Goal: Information Seeking & Learning: Learn about a topic

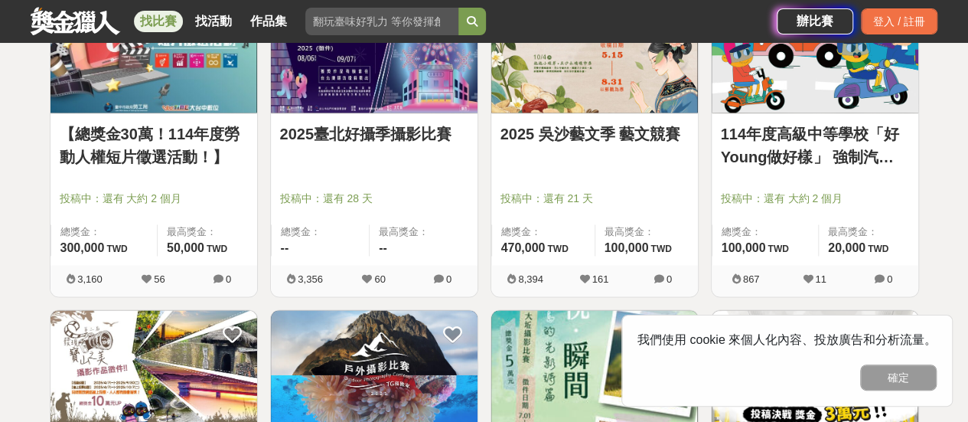
scroll to position [1000, 0]
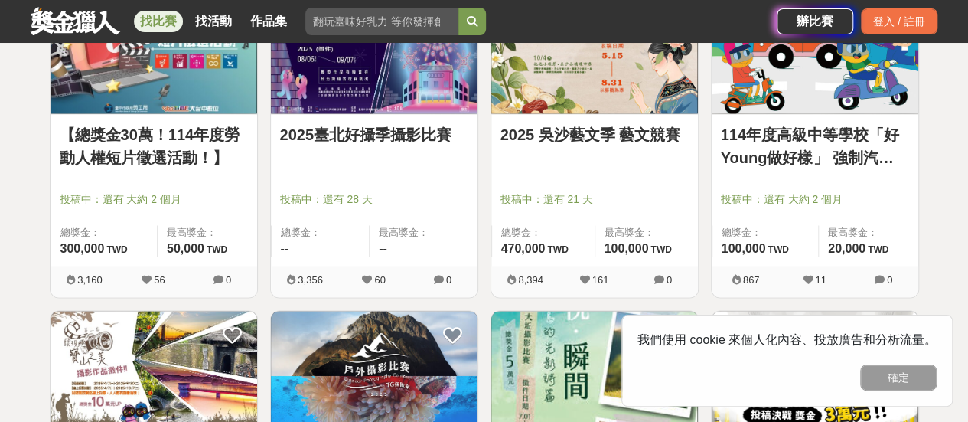
click at [832, 207] on div "投稿中：還有 大約 2 個月" at bounding box center [815, 205] width 188 height 29
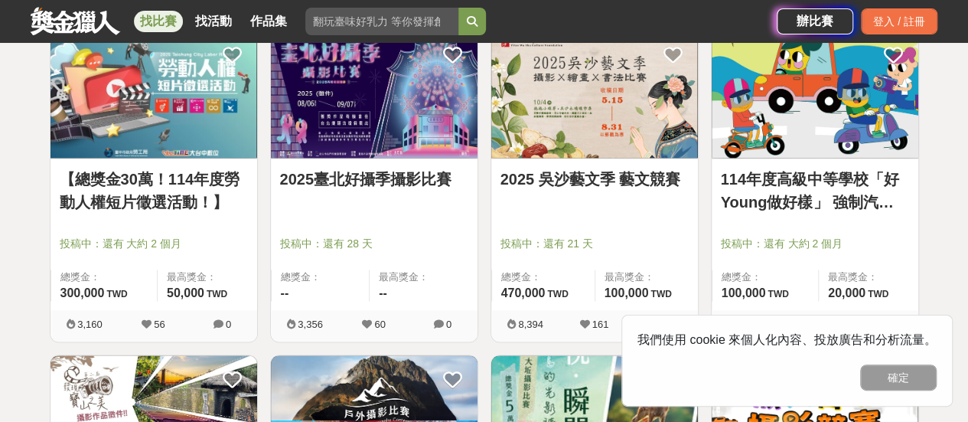
scroll to position [953, 0]
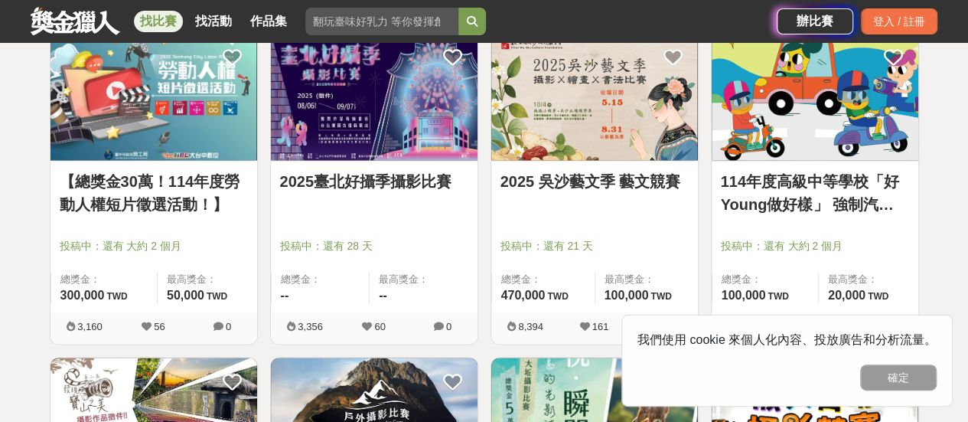
click at [832, 130] on img at bounding box center [815, 96] width 207 height 128
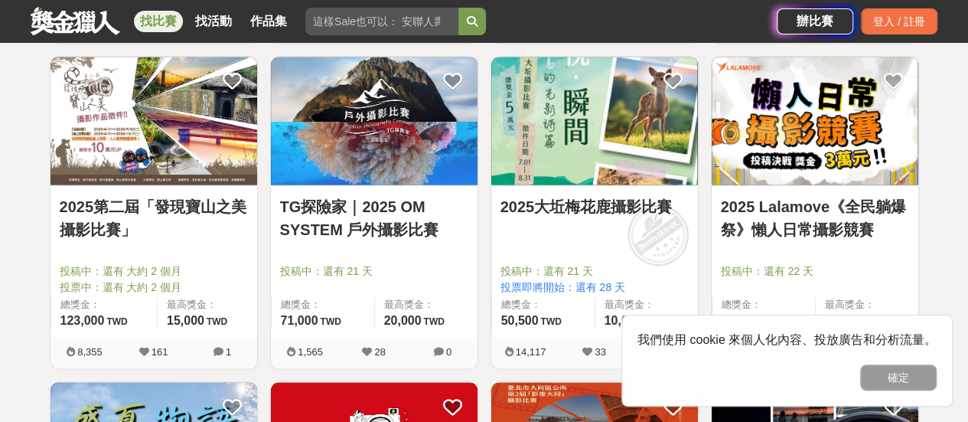
scroll to position [1251, 0]
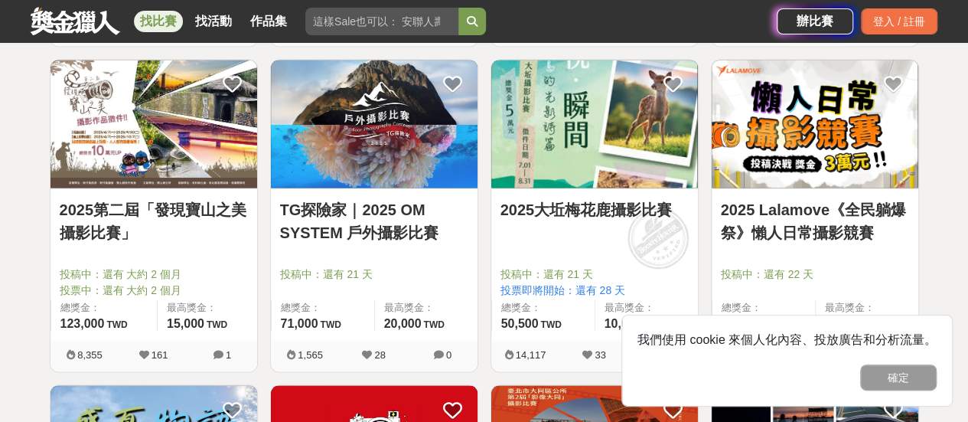
click at [174, 216] on link "2025第二屆「發現寶山之美攝影比賽」" at bounding box center [154, 220] width 188 height 46
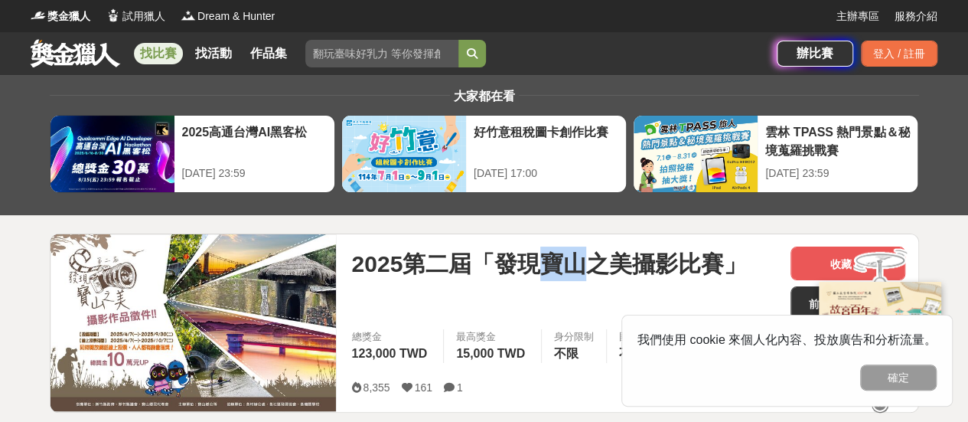
drag, startPoint x: 550, startPoint y: 266, endPoint x: 580, endPoint y: 270, distance: 30.2
click at [580, 270] on span "2025第二屆「發現寶山之美攝影比賽」" at bounding box center [549, 263] width 396 height 34
copy span "寶山"
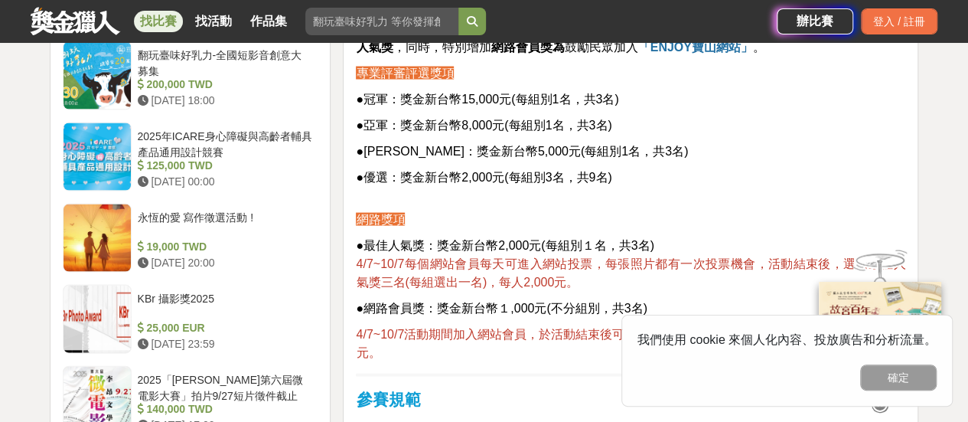
scroll to position [1460, 0]
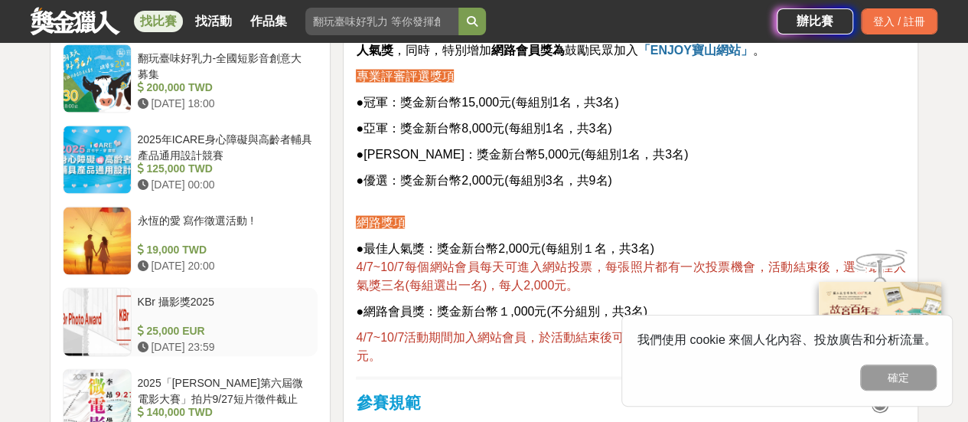
click at [105, 289] on div at bounding box center [97, 322] width 67 height 67
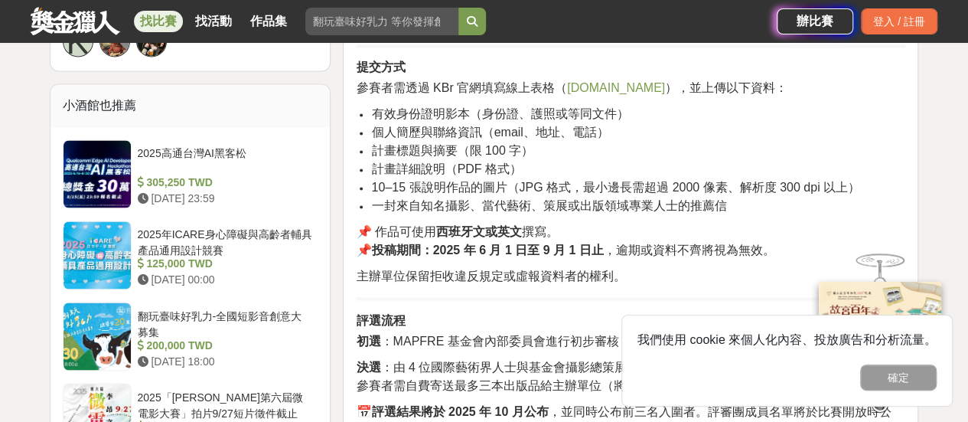
scroll to position [1157, 0]
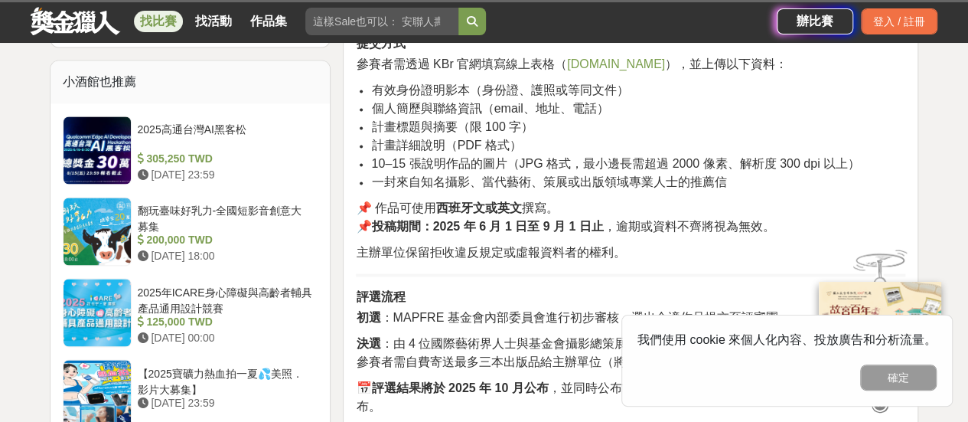
scroll to position [1172, 0]
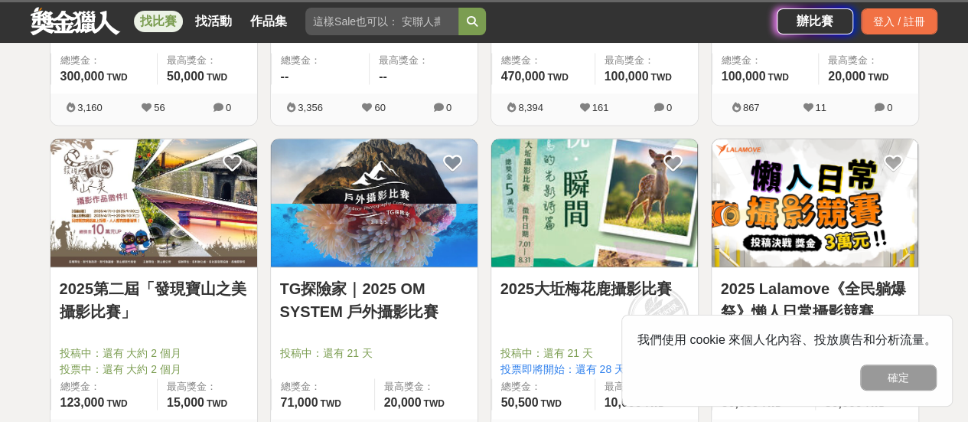
scroll to position [1251, 0]
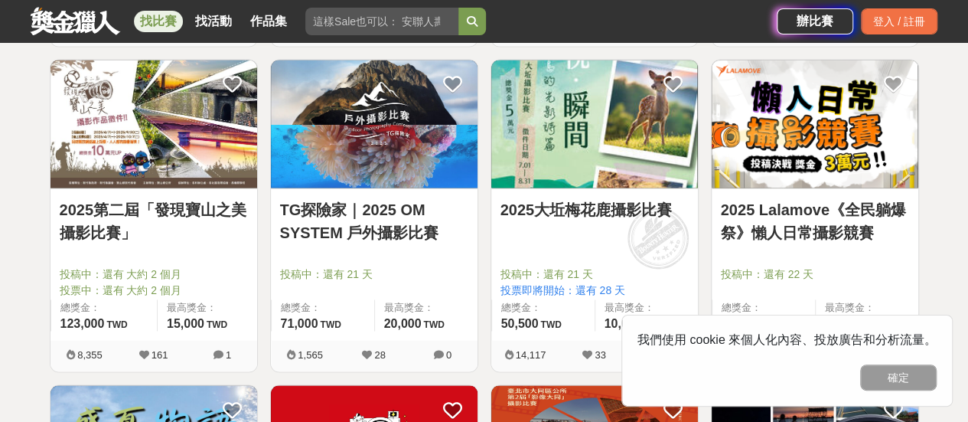
click at [340, 227] on link "TG探險家｜2025 OM SYSTEM 戶外攝影比賽" at bounding box center [374, 220] width 188 height 46
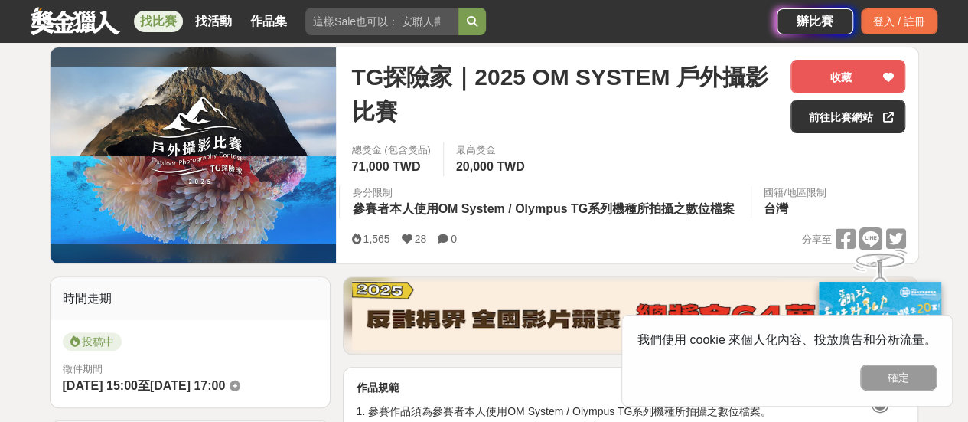
scroll to position [187, 0]
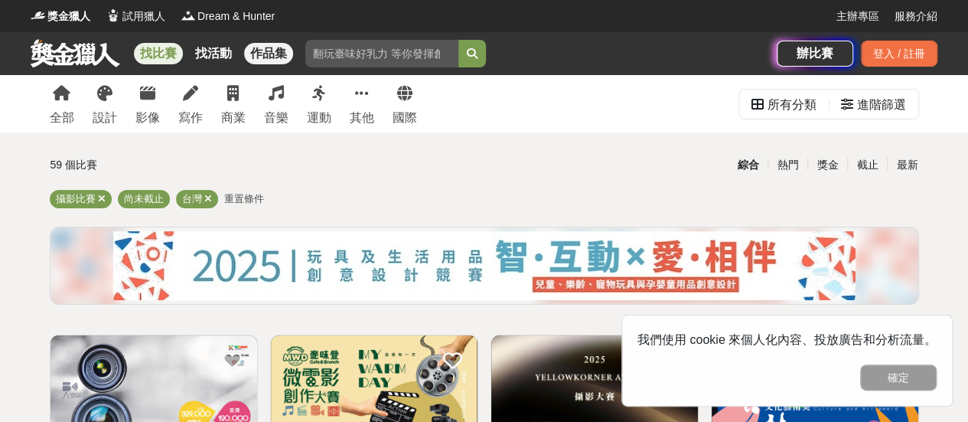
click at [262, 48] on link "作品集" at bounding box center [268, 53] width 49 height 21
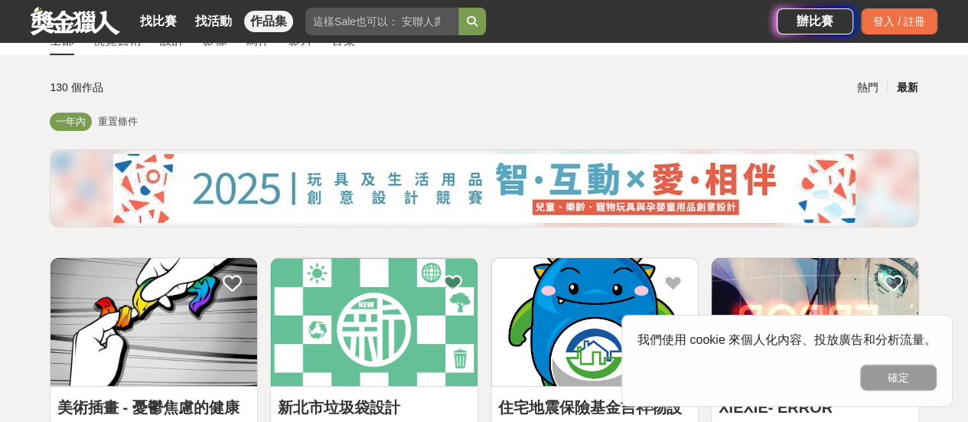
scroll to position [84, 0]
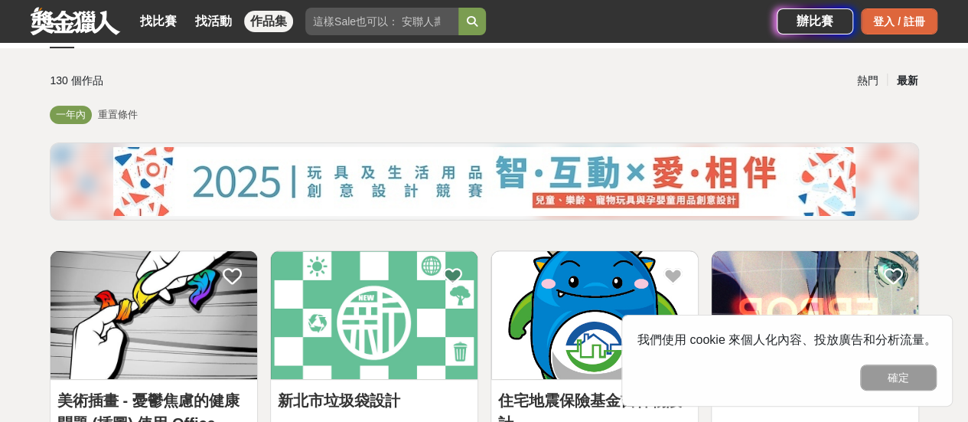
click at [906, 22] on div "登入 / 註冊" at bounding box center [899, 21] width 77 height 26
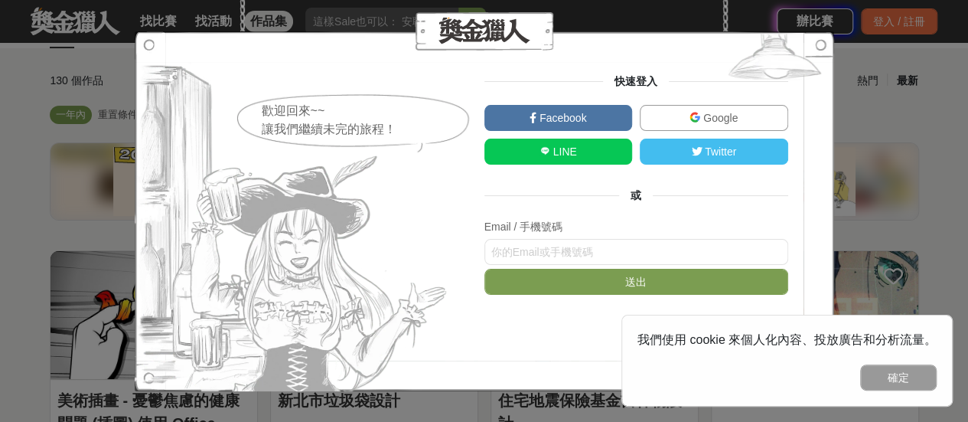
click at [698, 109] on link "Google" at bounding box center [714, 118] width 148 height 26
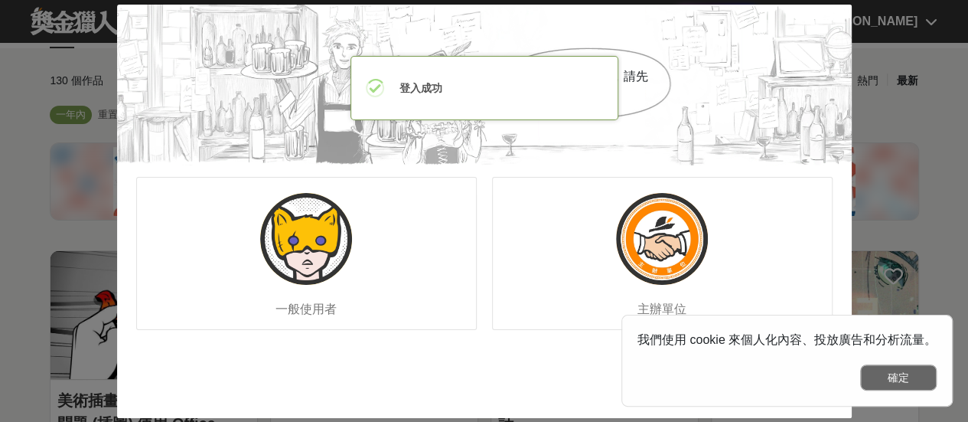
click at [877, 373] on button "確定" at bounding box center [898, 377] width 77 height 26
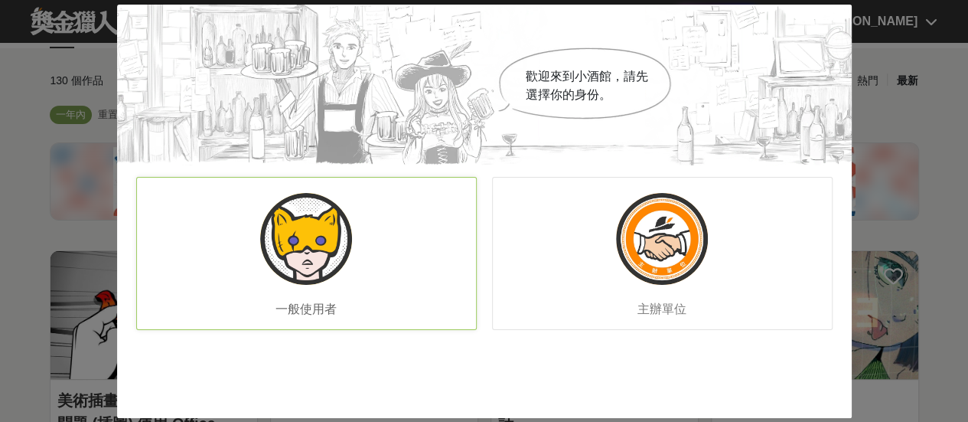
click at [418, 268] on div "一般使用者" at bounding box center [306, 253] width 341 height 153
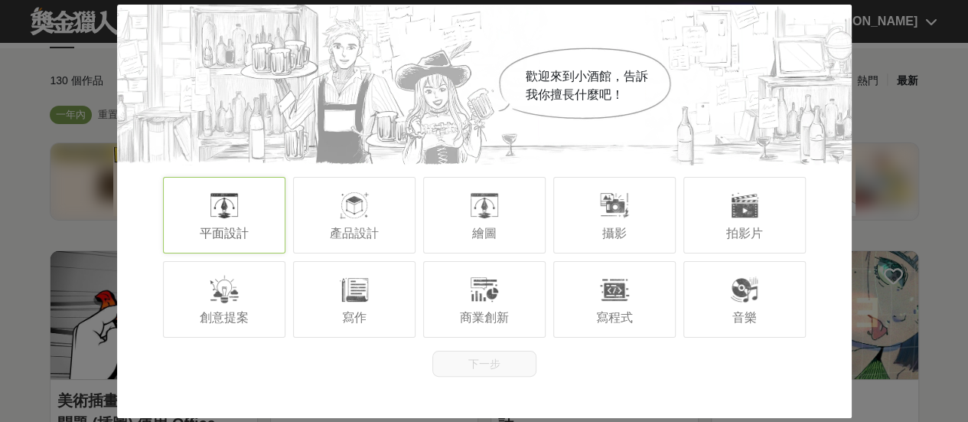
click at [280, 232] on div "平面設計" at bounding box center [224, 215] width 122 height 77
click at [466, 360] on button "下一步" at bounding box center [484, 364] width 104 height 26
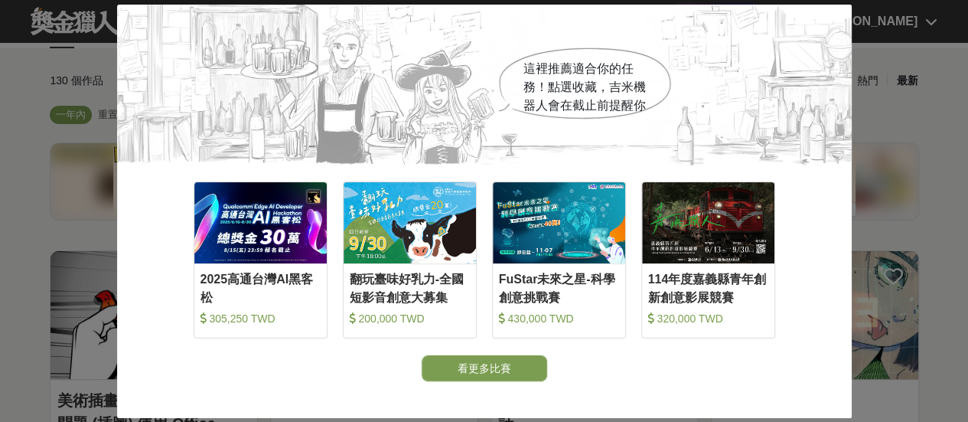
click at [917, 50] on div "這裡推薦適合你的任務！點選收藏，[PERSON_NAME]機器人會在截止前提醒你 收藏 2025高通台灣AI黑客松 305,250 TWD 收藏 翻玩臺味好乳…" at bounding box center [484, 211] width 968 height 422
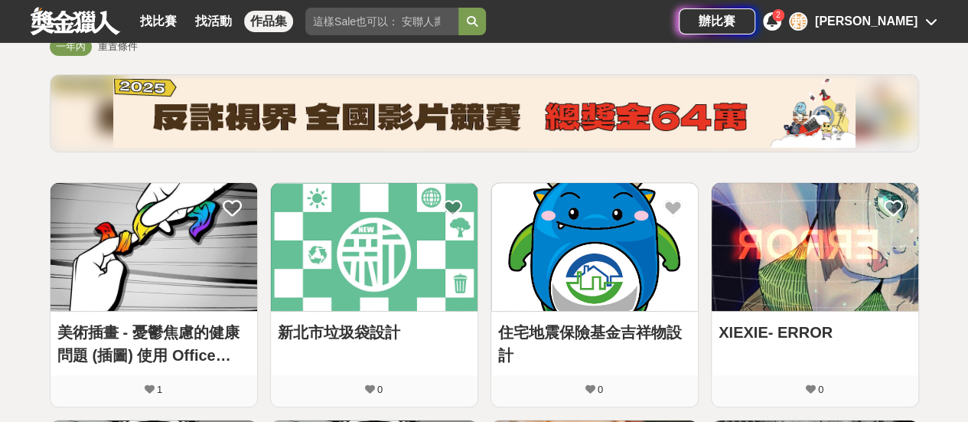
scroll to position [0, 0]
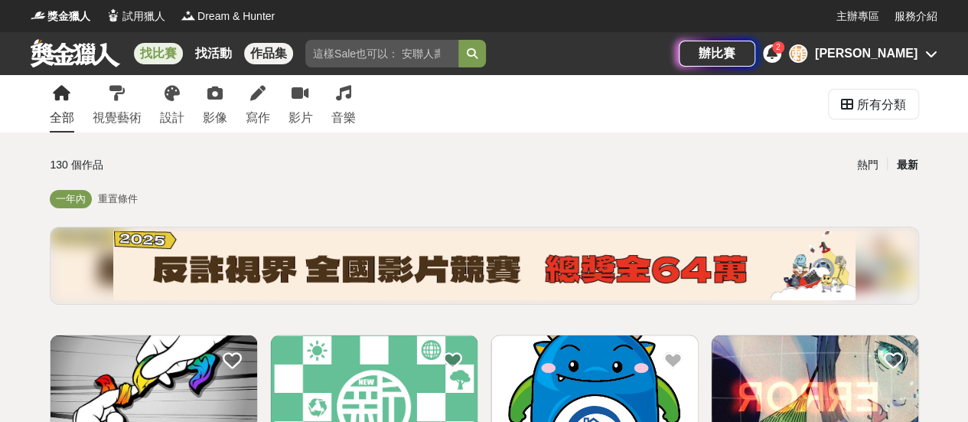
click at [155, 53] on link "找比賽" at bounding box center [158, 53] width 49 height 21
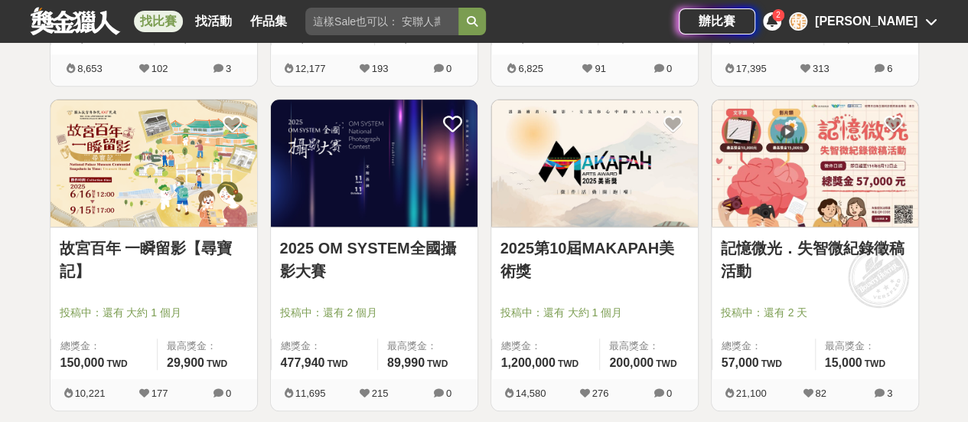
scroll to position [573, 0]
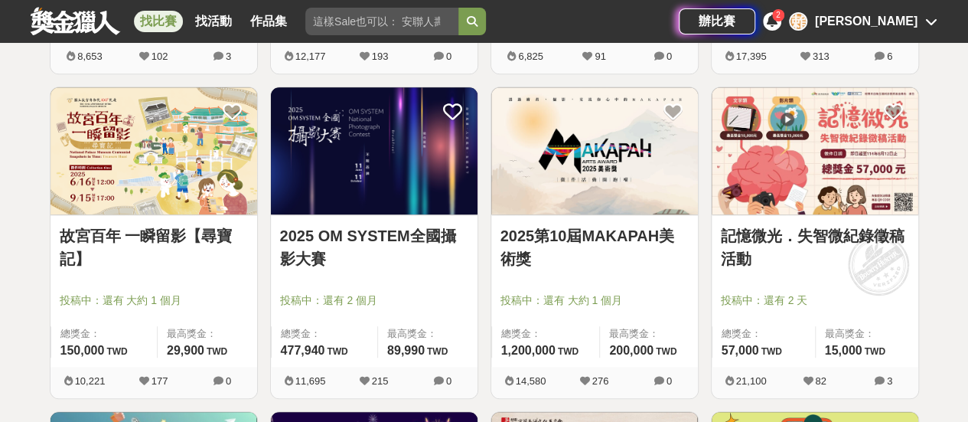
click at [650, 256] on link "2025第10屆MAKAPAH美術獎" at bounding box center [595, 247] width 188 height 46
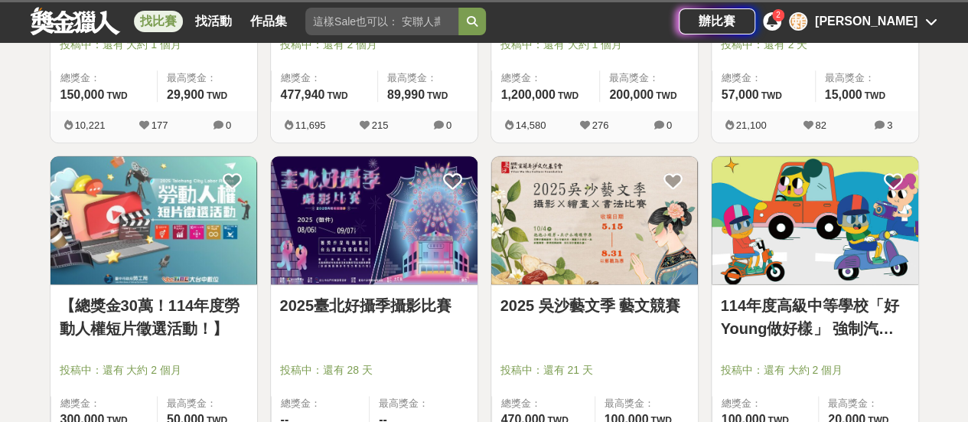
scroll to position [830, 0]
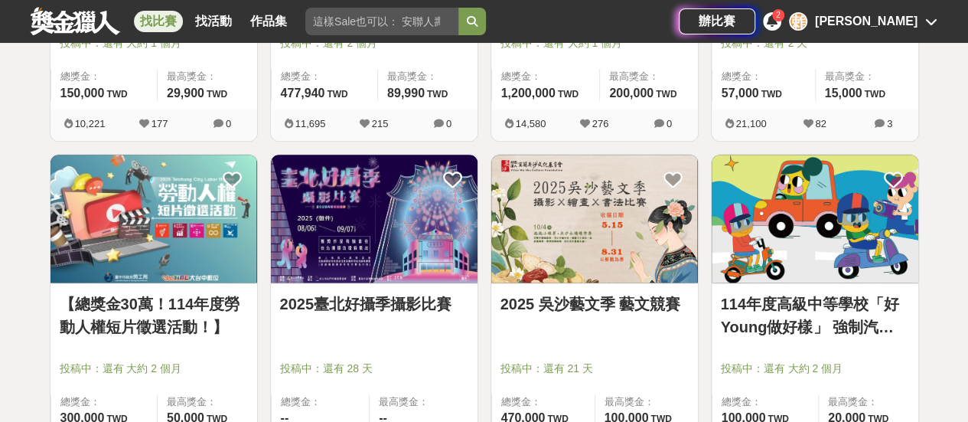
click at [563, 318] on div "2025 吳沙藝文季 藝文競賽" at bounding box center [595, 312] width 188 height 41
click at [589, 236] on img at bounding box center [594, 219] width 207 height 128
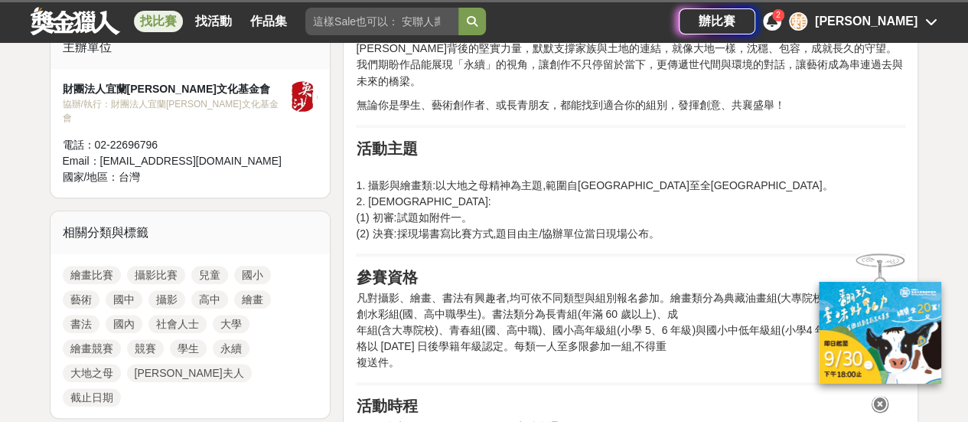
scroll to position [545, 0]
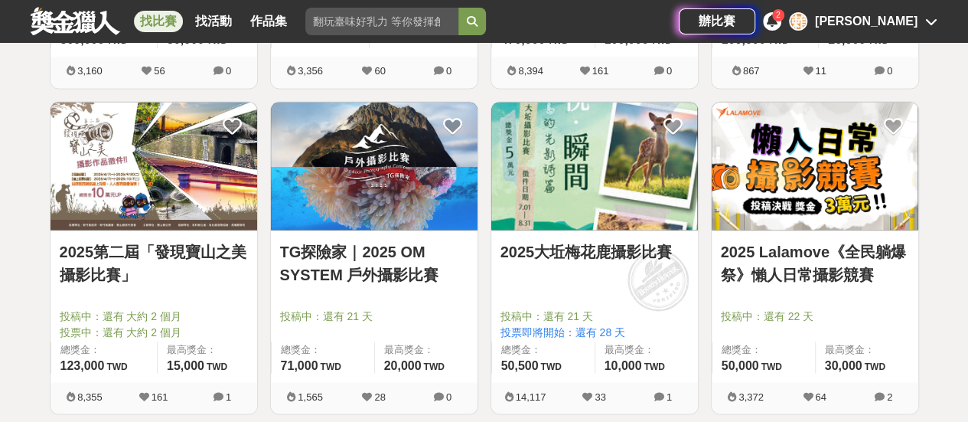
scroll to position [1234, 0]
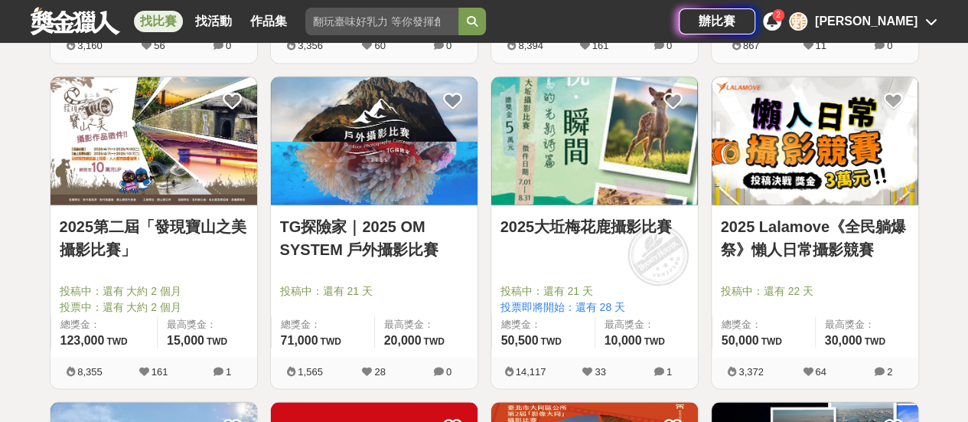
click at [809, 246] on link "2025 Lalamove《全民躺爆祭》懶人日常攝影競賽" at bounding box center [815, 237] width 188 height 46
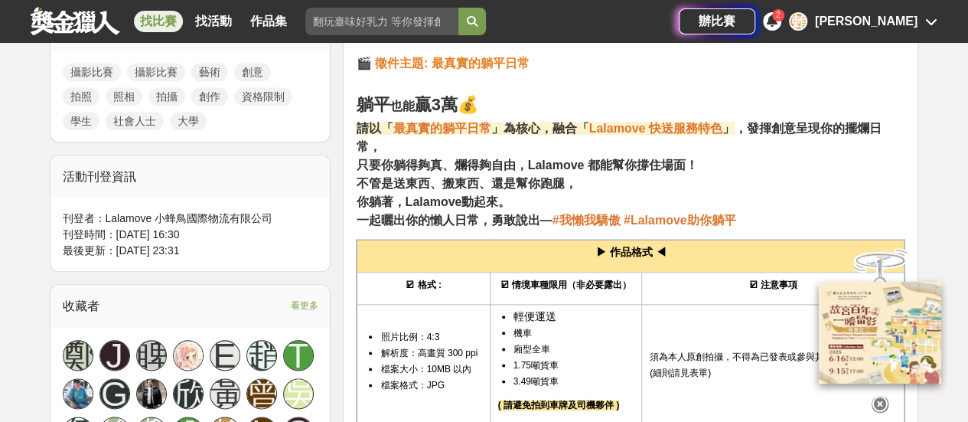
scroll to position [749, 0]
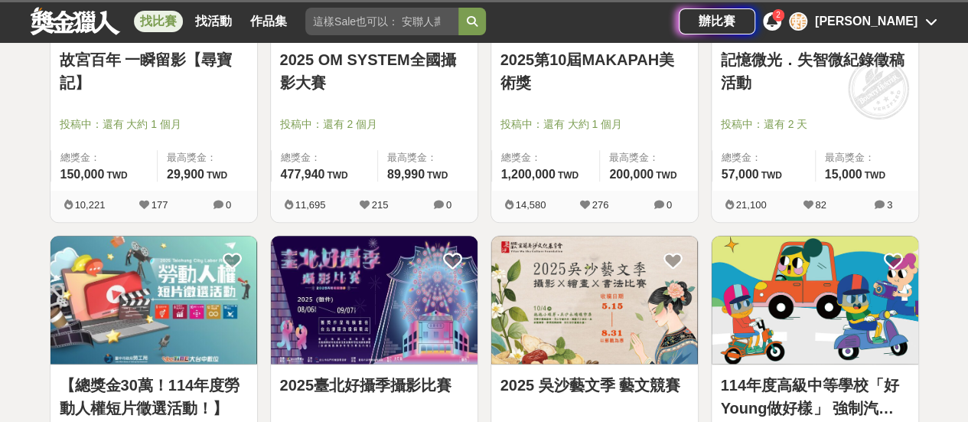
scroll to position [1234, 0]
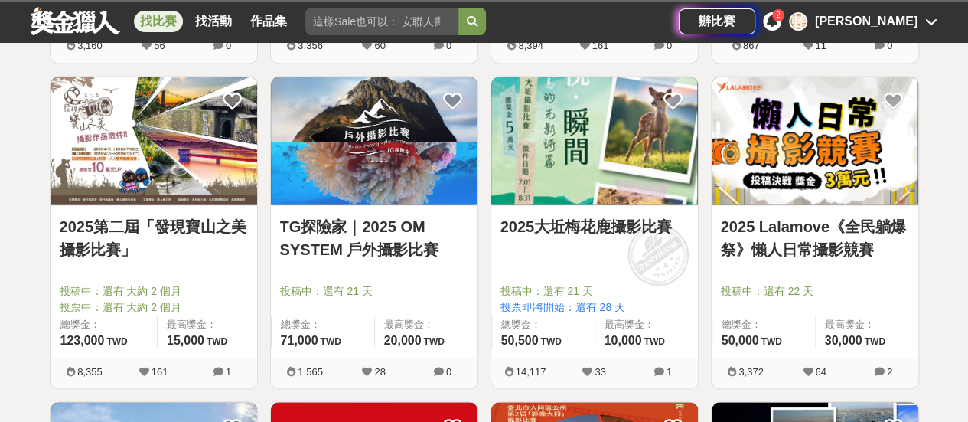
click at [380, 165] on img at bounding box center [374, 141] width 207 height 128
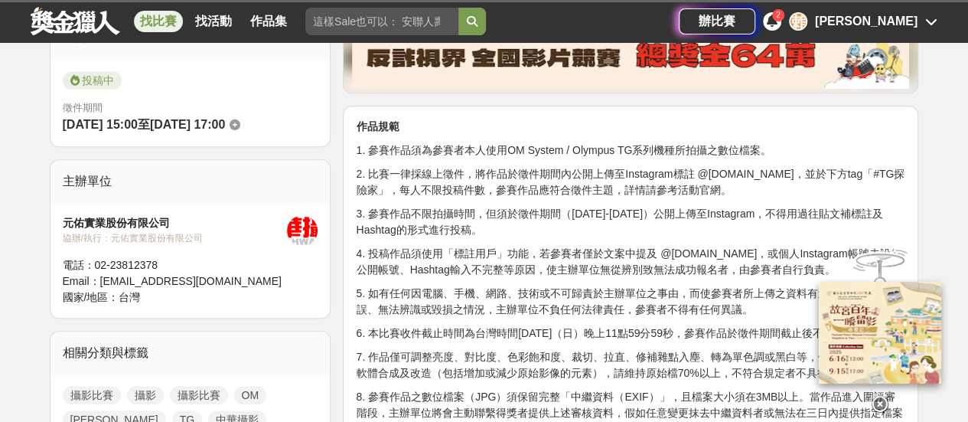
scroll to position [447, 0]
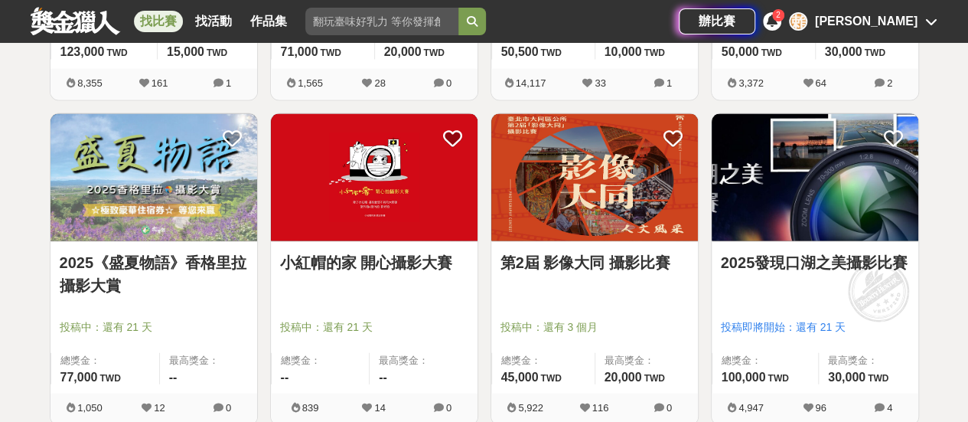
scroll to position [1523, 0]
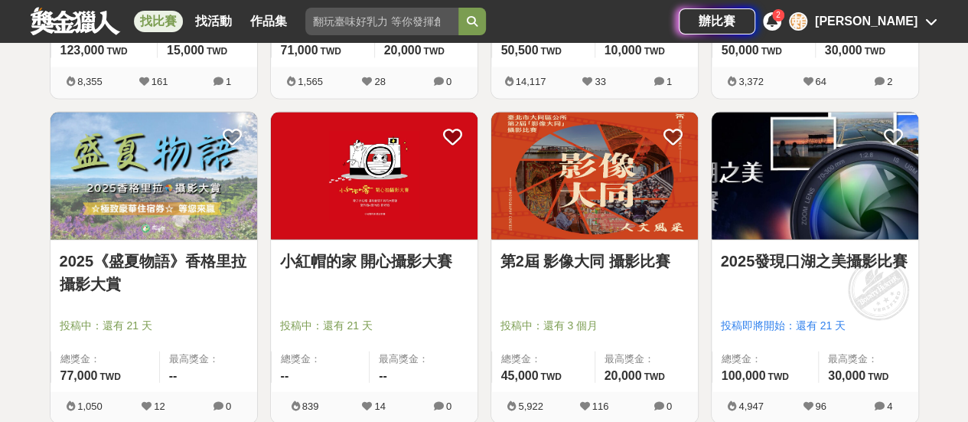
click at [168, 263] on link "2025《盛夏物語》香格里拉攝影大賞" at bounding box center [154, 273] width 188 height 46
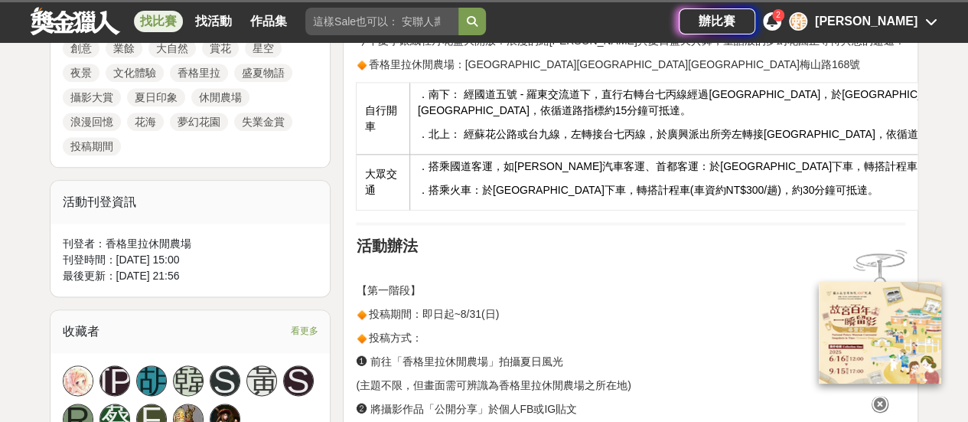
scroll to position [846, 0]
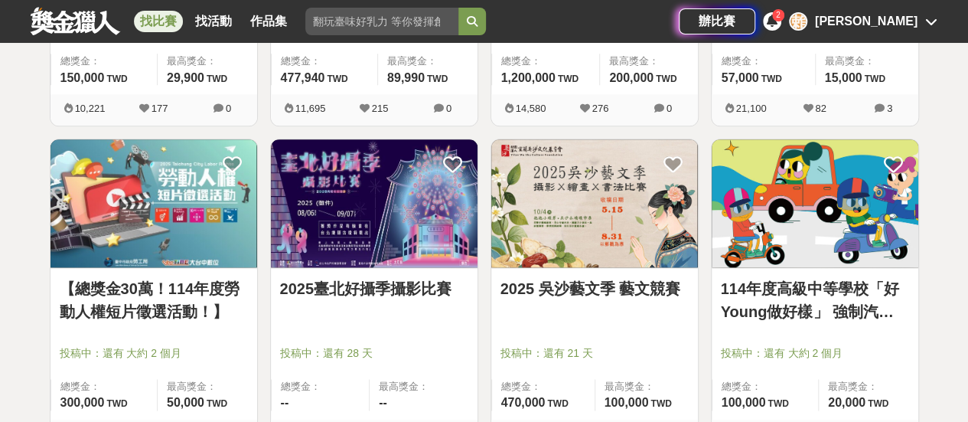
scroll to position [1523, 0]
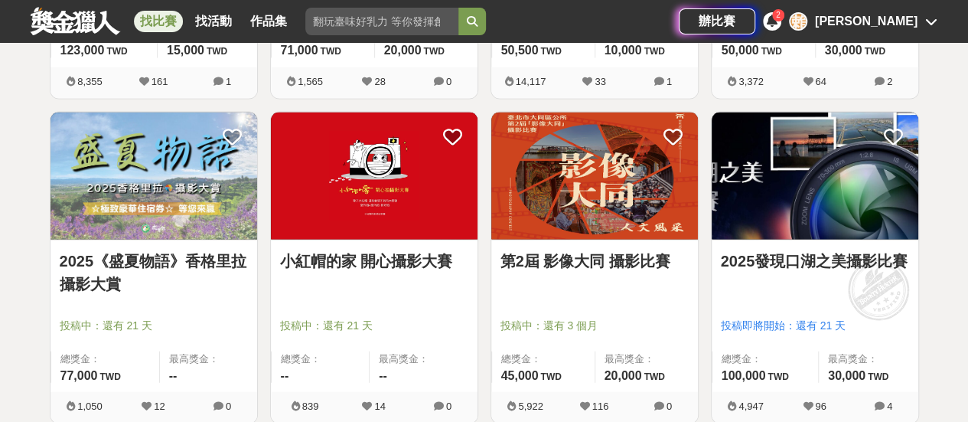
click at [531, 165] on img at bounding box center [594, 177] width 207 height 128
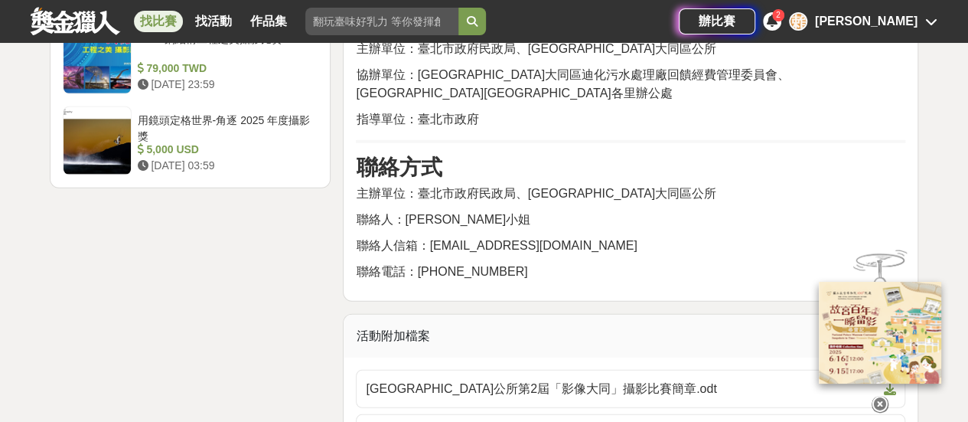
scroll to position [2178, 0]
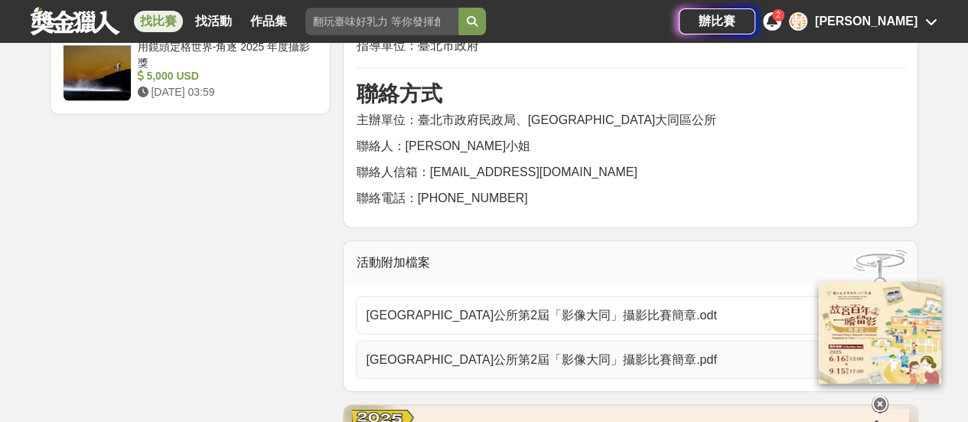
click at [649, 341] on link "[GEOGRAPHIC_DATA]公所第2屆「影像大同」攝影比賽簡章.pdf" at bounding box center [631, 360] width 550 height 38
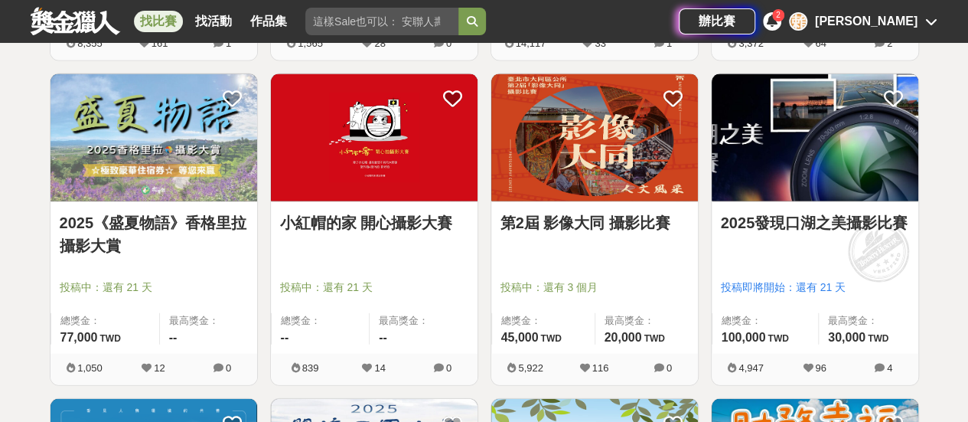
scroll to position [1523, 0]
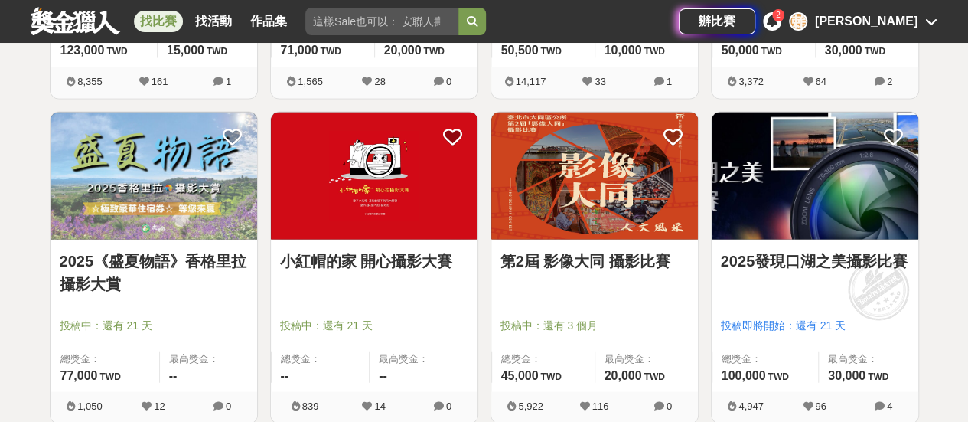
click at [441, 302] on div at bounding box center [378, 304] width 197 height 18
click at [429, 220] on img at bounding box center [374, 177] width 207 height 128
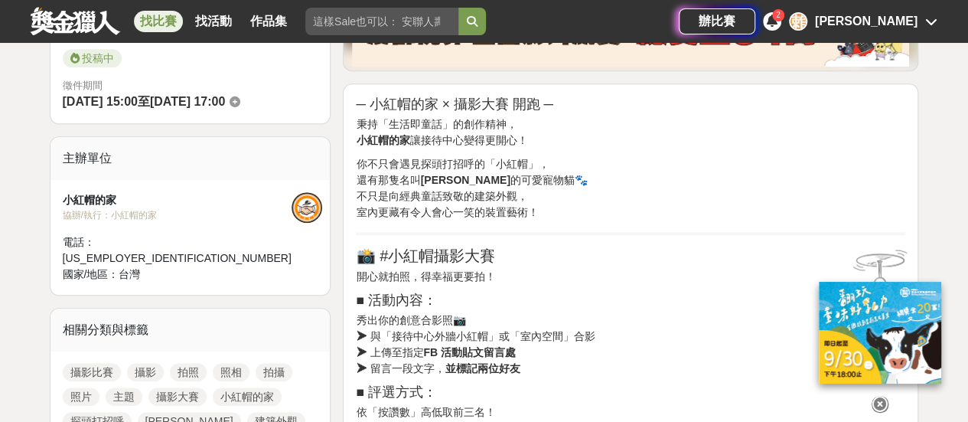
scroll to position [433, 0]
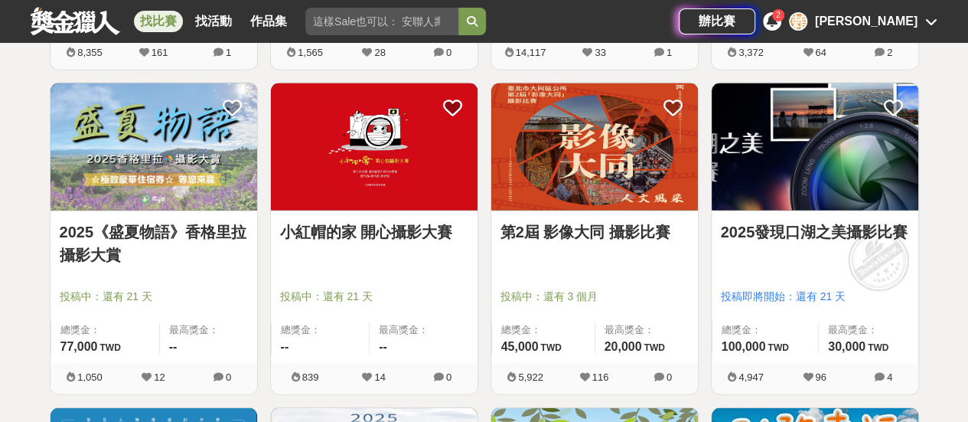
scroll to position [1429, 0]
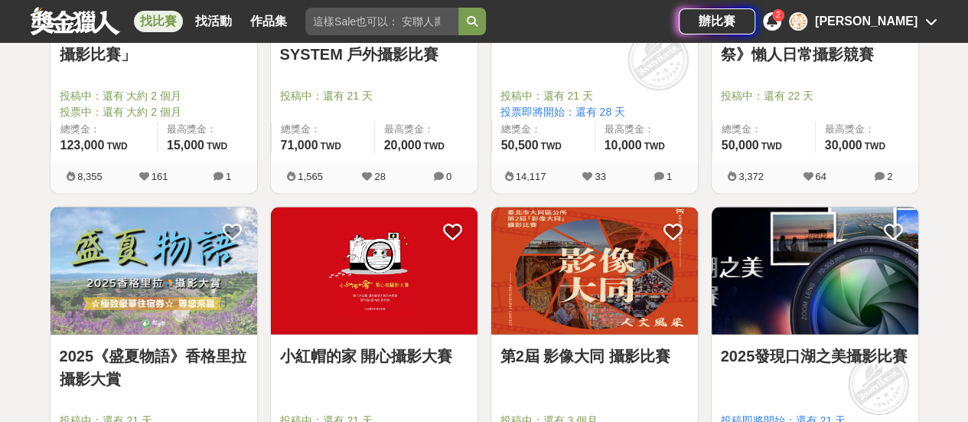
click at [430, 18] on input "search" at bounding box center [381, 22] width 153 height 28
type input "攝影"
click at [458, 8] on button "submit" at bounding box center [472, 22] width 28 height 28
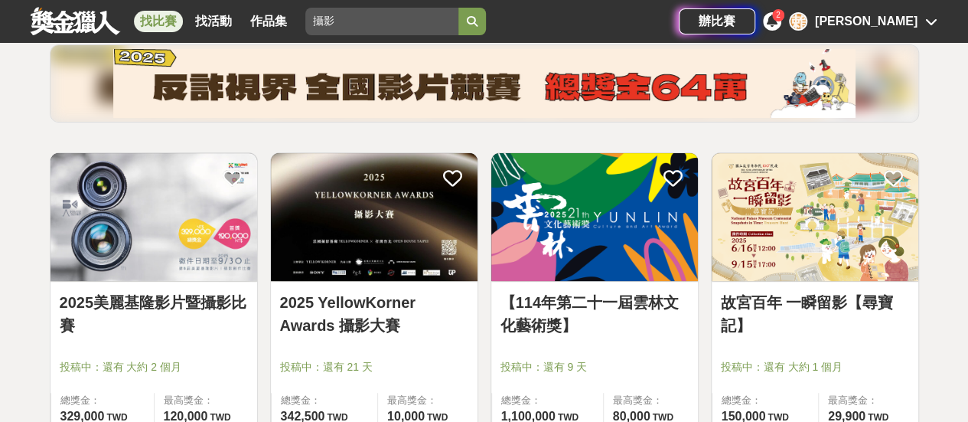
scroll to position [271, 0]
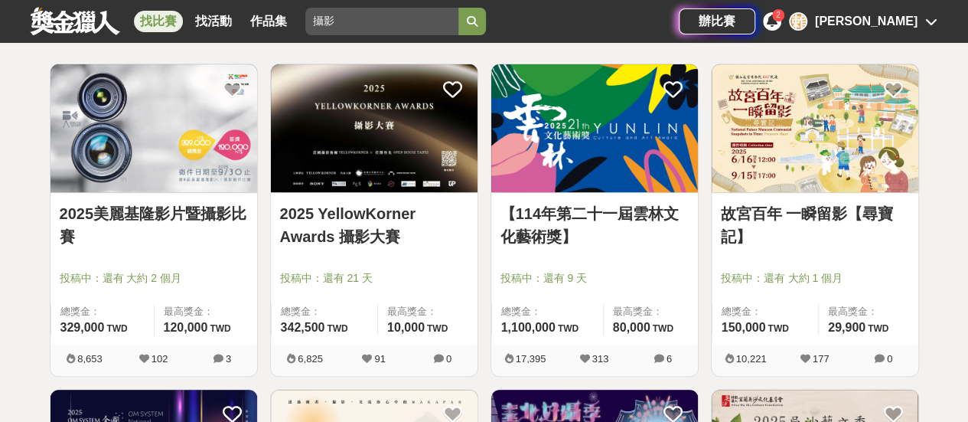
click at [513, 279] on span "投稿中：還有 9 天" at bounding box center [595, 278] width 188 height 16
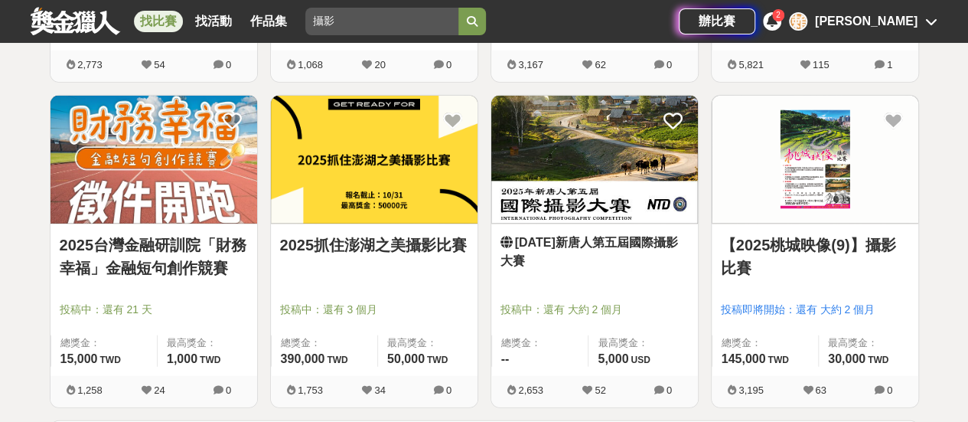
scroll to position [1865, 0]
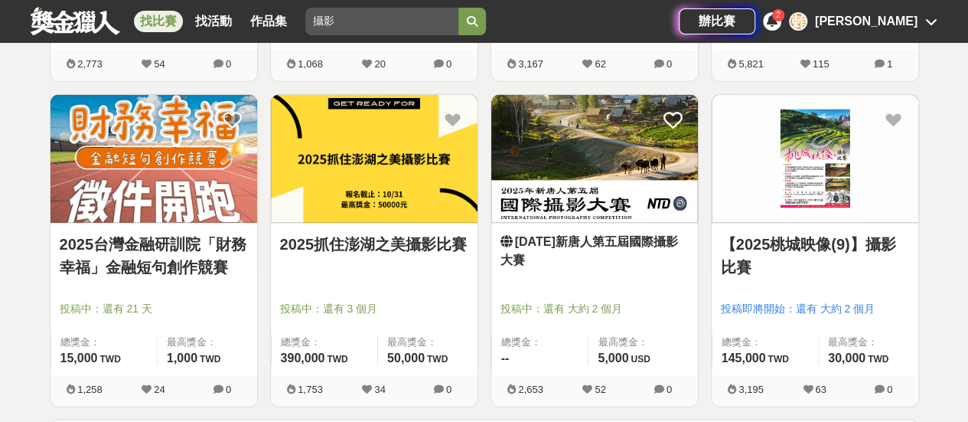
click at [611, 254] on link "[DATE]新唐⼈第五屆國際攝影大賽" at bounding box center [595, 251] width 188 height 37
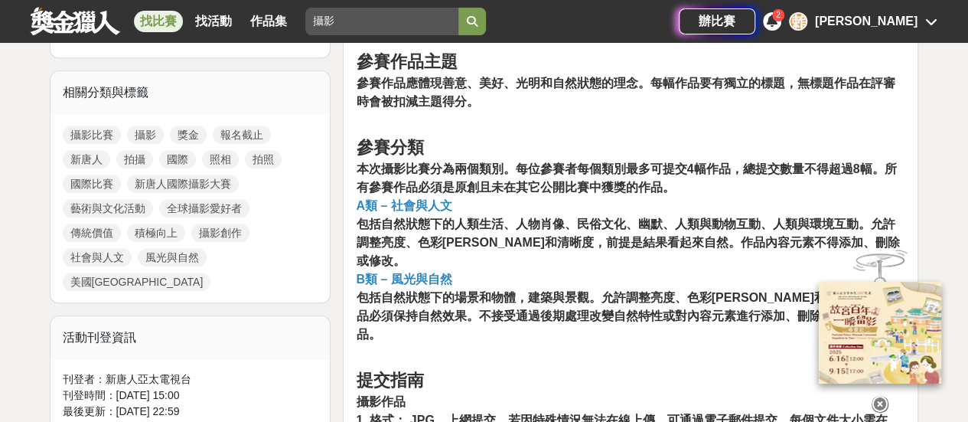
scroll to position [668, 0]
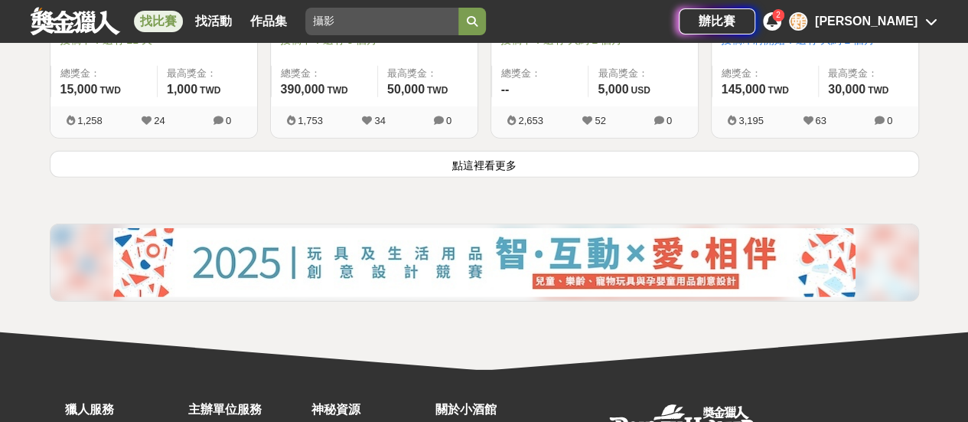
scroll to position [2135, 0]
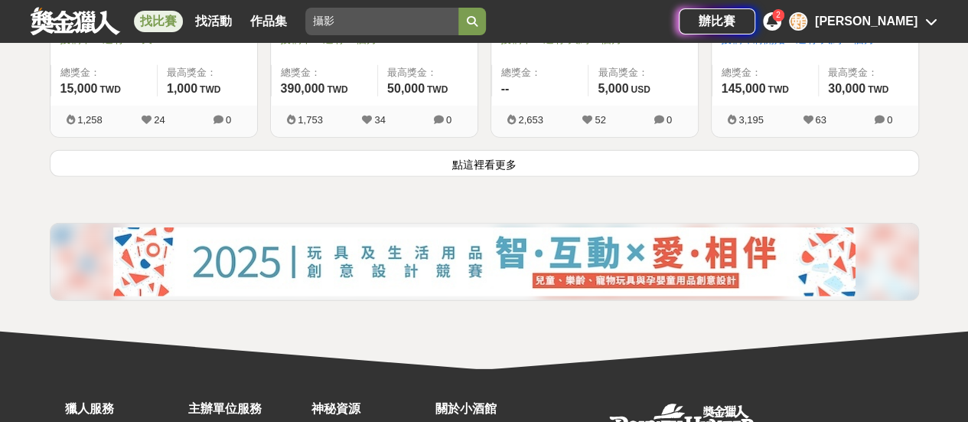
click at [540, 155] on button "點這裡看更多" at bounding box center [484, 163] width 869 height 27
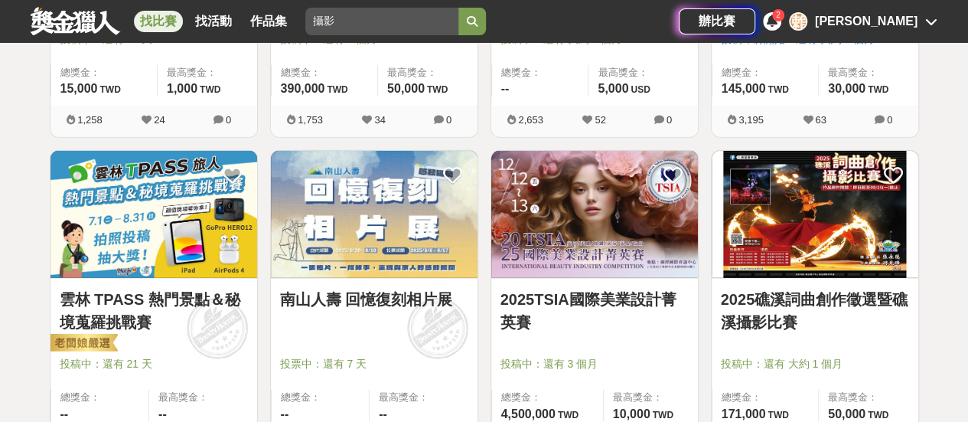
click at [419, 259] on img at bounding box center [374, 215] width 207 height 128
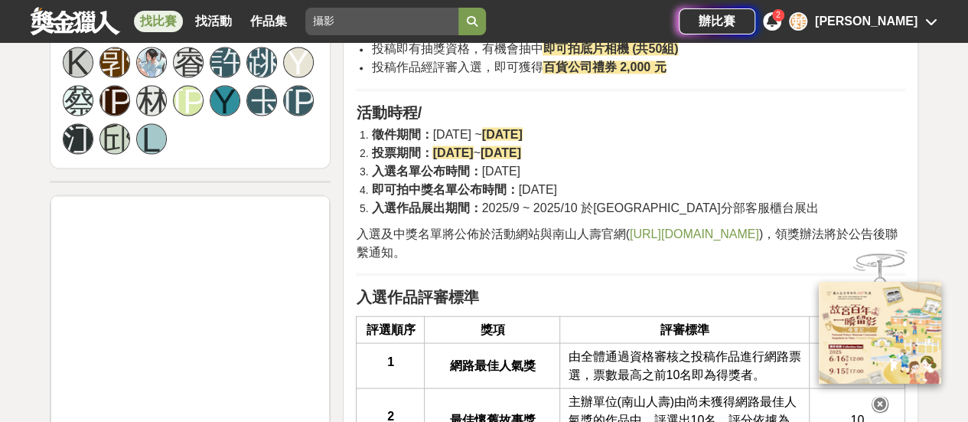
scroll to position [1373, 0]
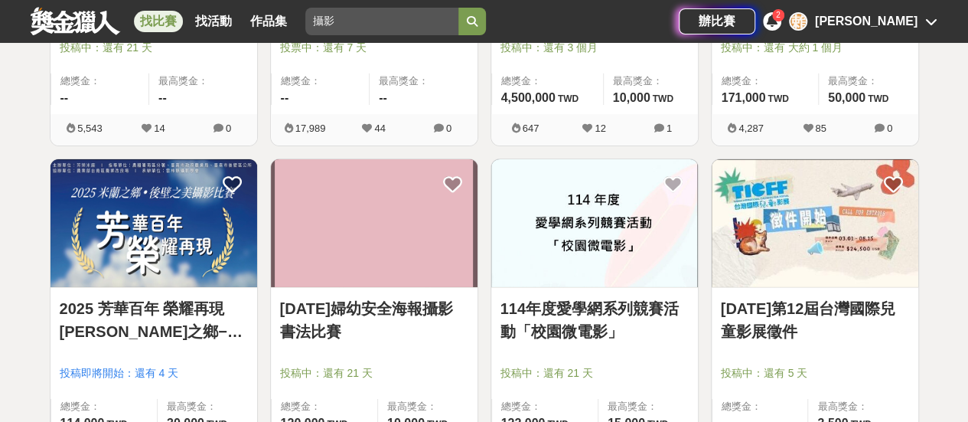
scroll to position [2451, 0]
click at [820, 330] on link "[DATE]第12屆台灣國際兒童影展徵件" at bounding box center [815, 319] width 188 height 46
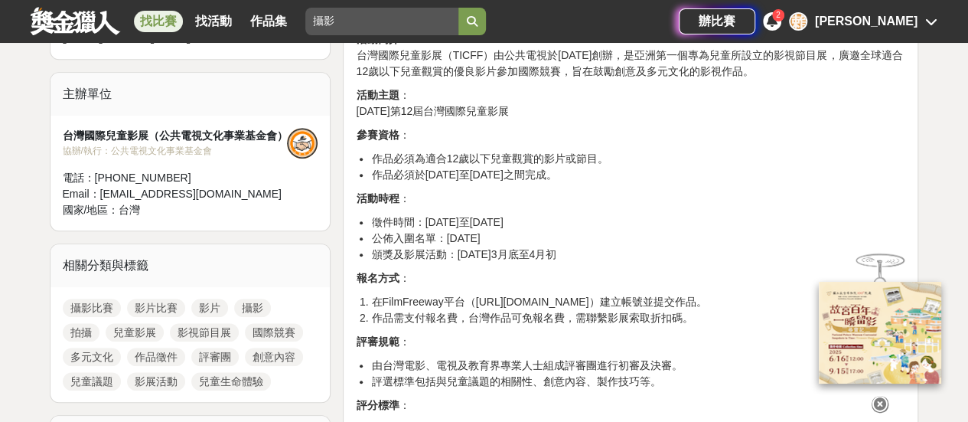
scroll to position [496, 0]
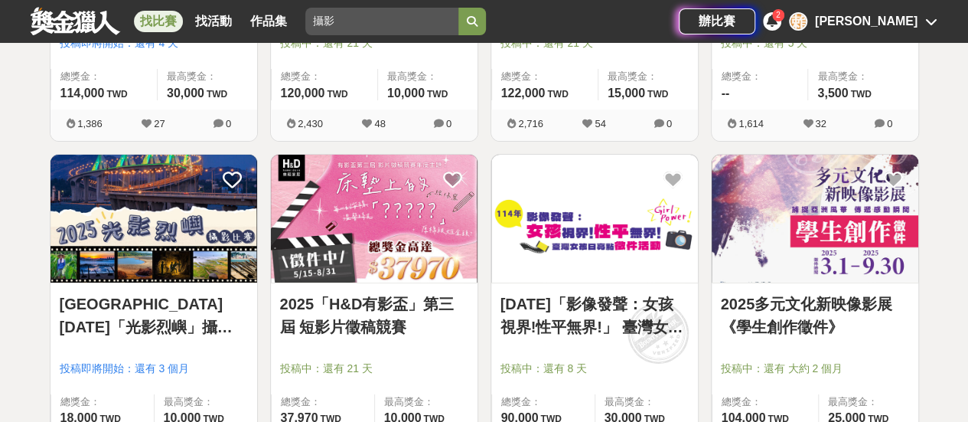
scroll to position [2782, 0]
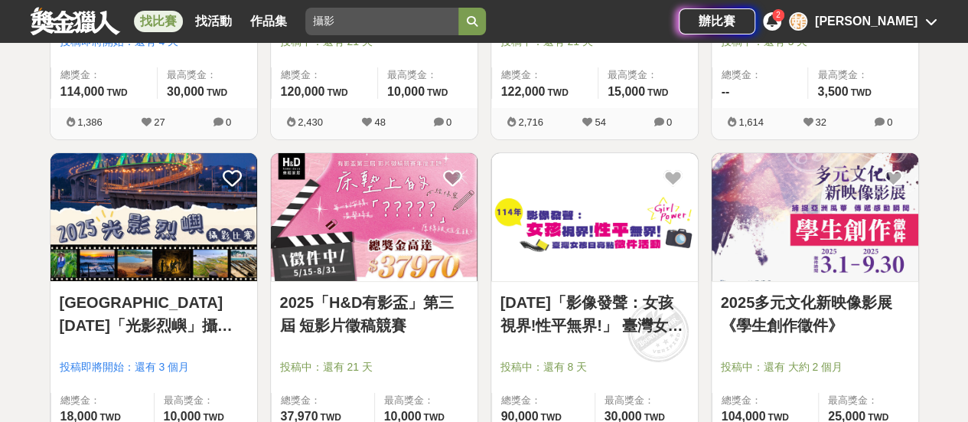
click at [800, 307] on link "2025多元文化新映像影展《學生創作徵件》" at bounding box center [815, 314] width 188 height 46
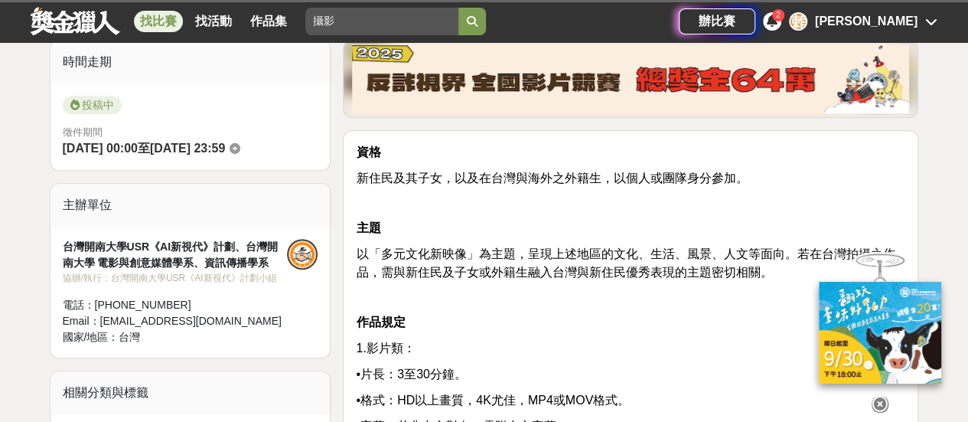
scroll to position [385, 0]
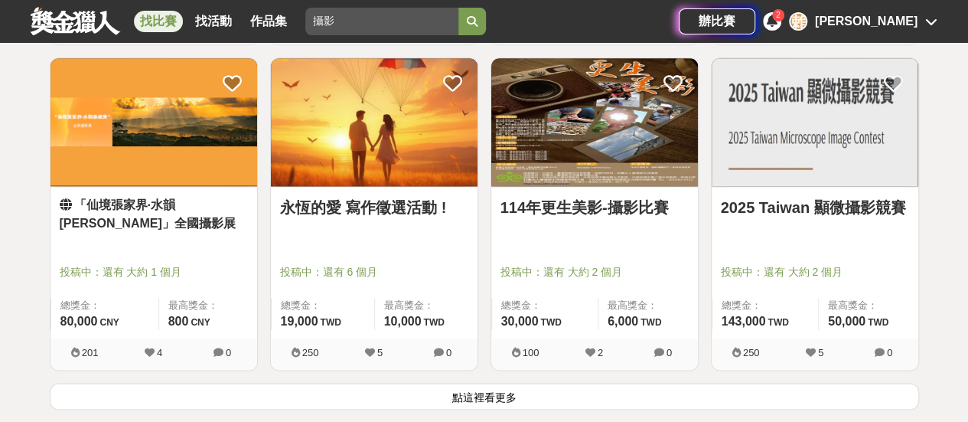
scroll to position [3851, 0]
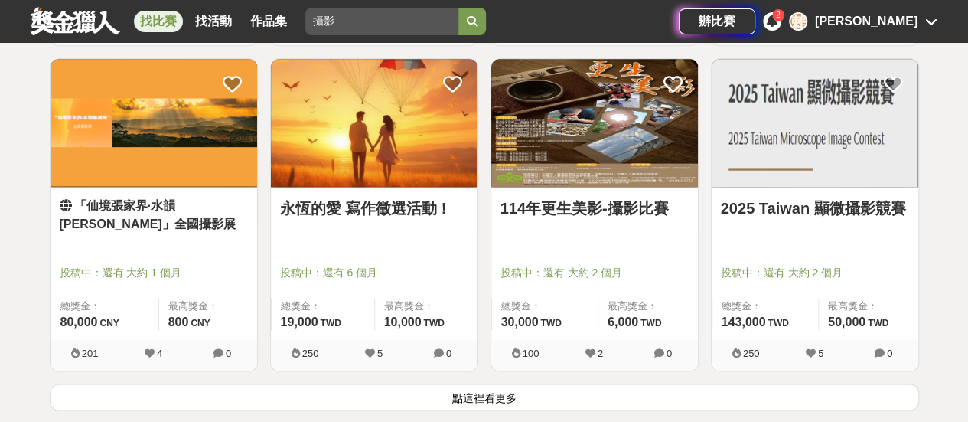
click at [594, 167] on img at bounding box center [594, 123] width 207 height 128
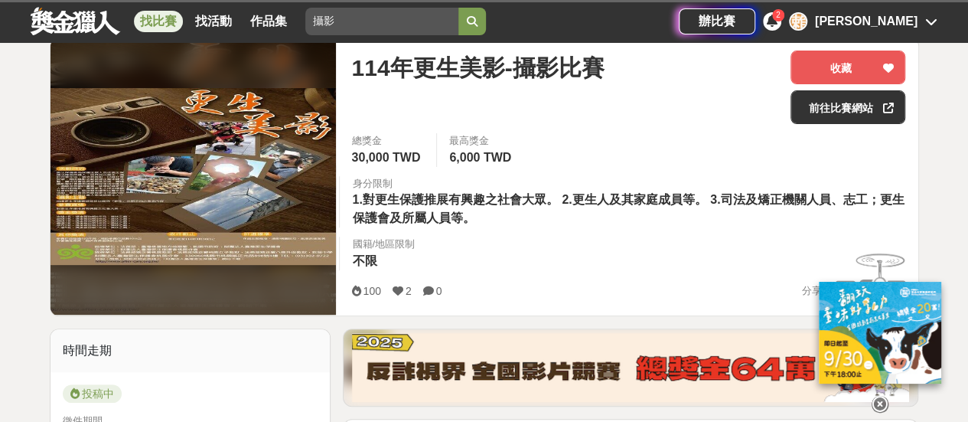
scroll to position [199, 0]
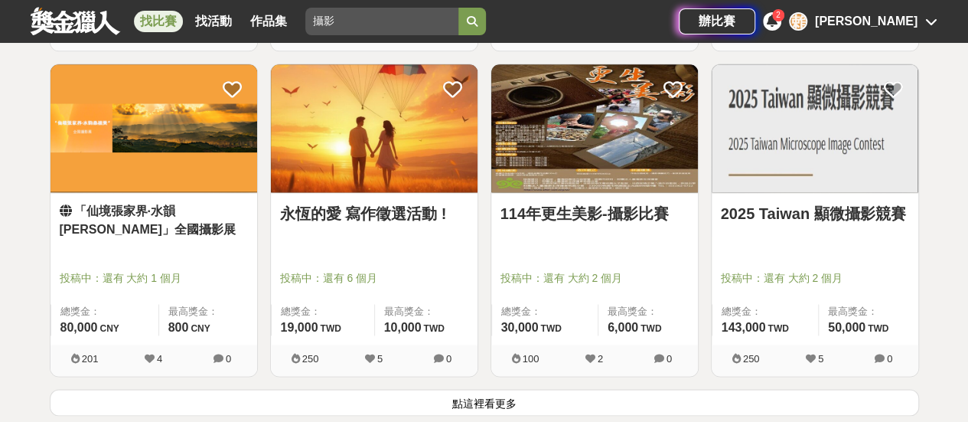
scroll to position [3851, 0]
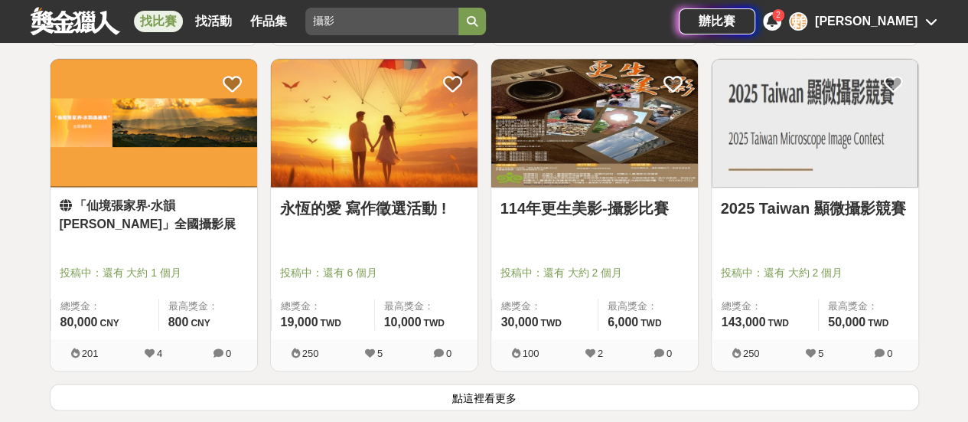
click at [173, 202] on link "「仙境張家界·水韻[PERSON_NAME]」全國攝影展" at bounding box center [154, 215] width 188 height 37
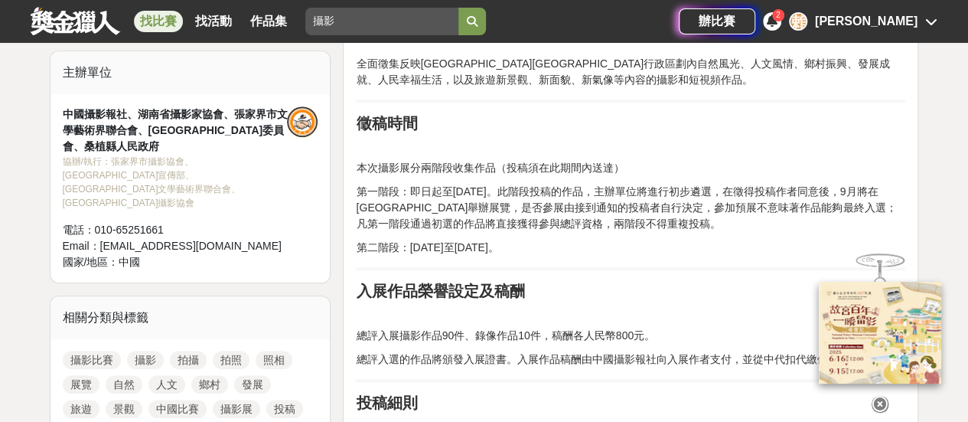
scroll to position [519, 0]
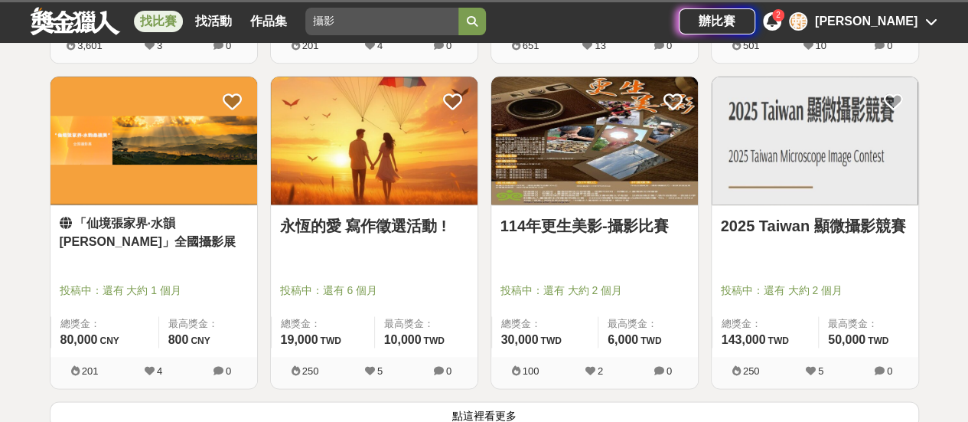
scroll to position [3851, 0]
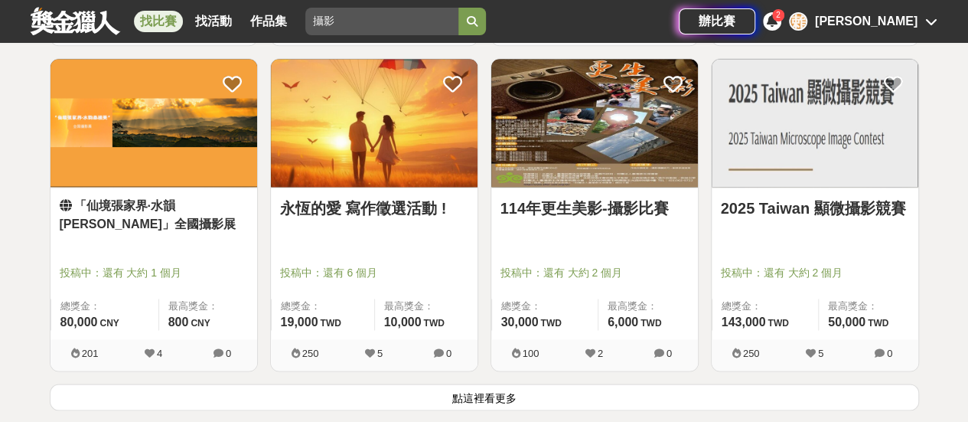
click at [340, 231] on div "永恆的愛 寫作徵選活動 ! 投稿中：還有 6 個月 總獎金： 19,000 19,000 TWD 最高獎金： 10,000 TWD" at bounding box center [374, 264] width 207 height 152
click at [386, 129] on img at bounding box center [374, 123] width 207 height 128
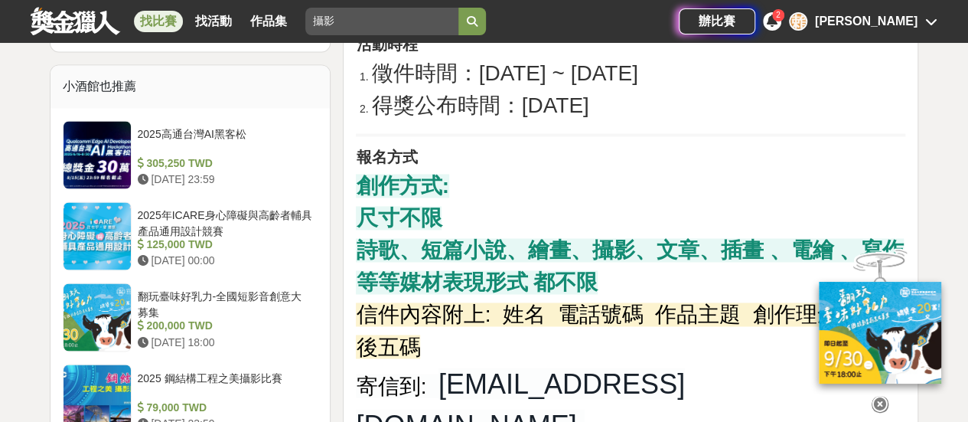
scroll to position [1113, 0]
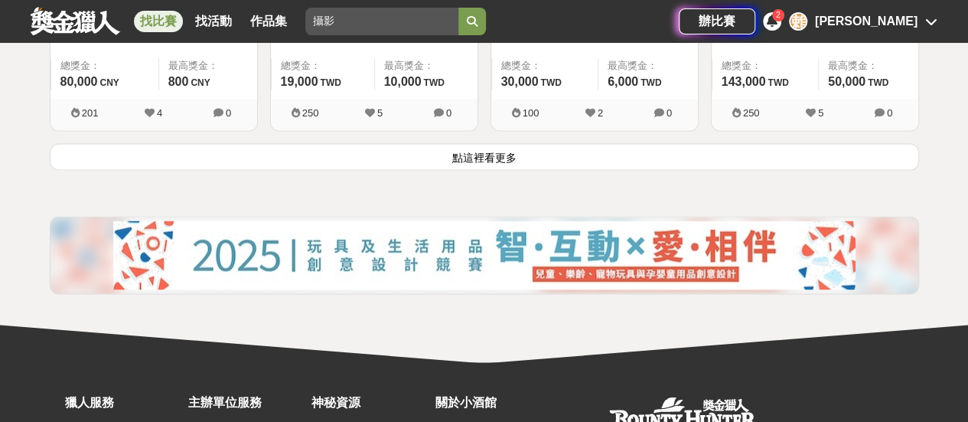
scroll to position [4240, 0]
